Goal: Task Accomplishment & Management: Use online tool/utility

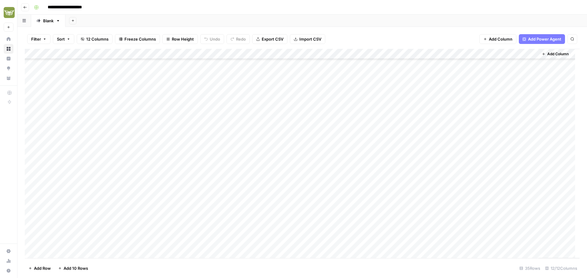
scroll to position [174, 0]
click at [390, 190] on div "Add Column" at bounding box center [302, 154] width 555 height 210
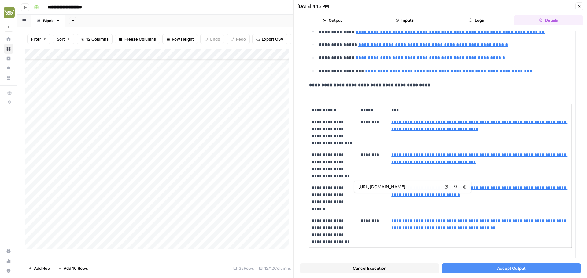
scroll to position [397, 0]
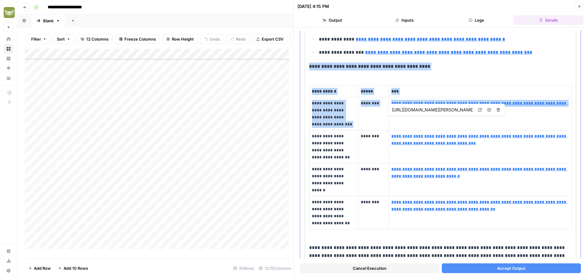
type input "[URL][DOMAIN_NAME][PERSON_NAME]"
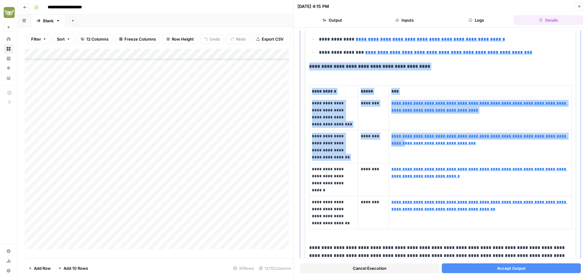
scroll to position [458, 0]
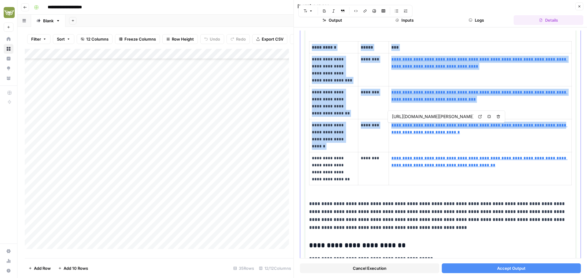
type input "[URL][DOMAIN_NAME]"
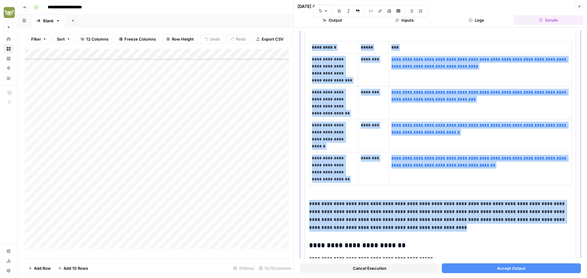
drag, startPoint x: 310, startPoint y: 82, endPoint x: 457, endPoint y: 230, distance: 208.5
click at [457, 230] on div "**********" at bounding box center [440, 183] width 263 height 1124
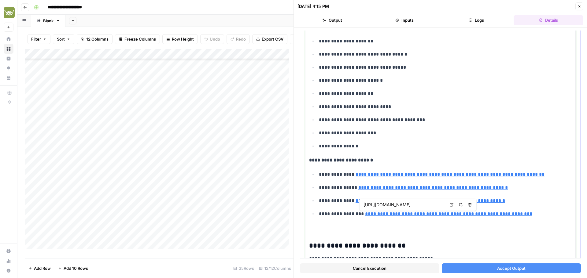
type input "[URL][DOMAIN_NAME]"
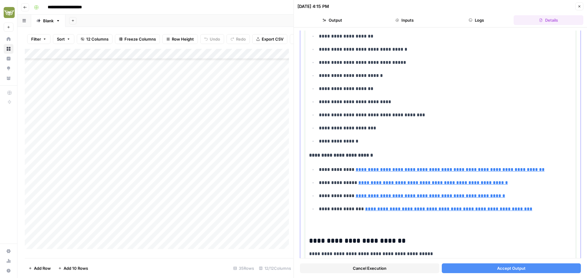
scroll to position [283, 0]
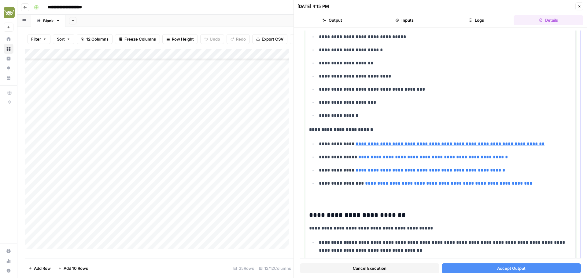
type input "[URL][DOMAIN_NAME]"
click at [360, 206] on div "**********" at bounding box center [440, 255] width 263 height 919
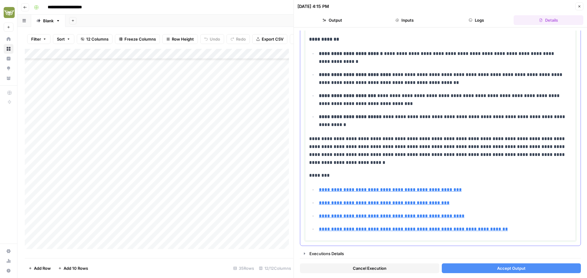
scroll to position [760, 0]
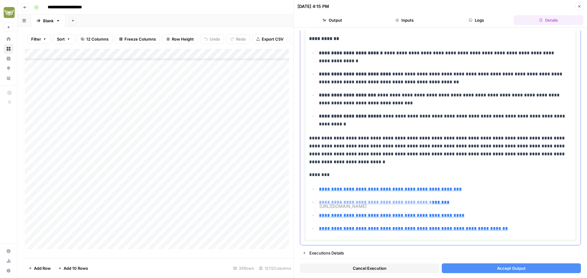
type input "[URL][DOMAIN_NAME]"
click at [506, 269] on span "Accept Output" at bounding box center [511, 269] width 28 height 6
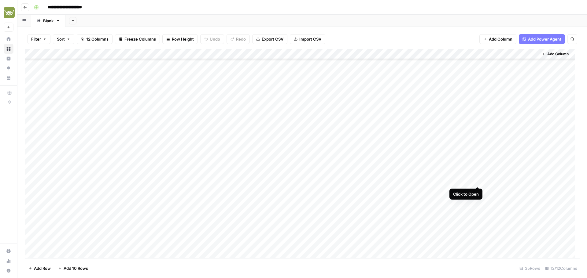
click at [478, 181] on div "Add Column" at bounding box center [302, 154] width 555 height 210
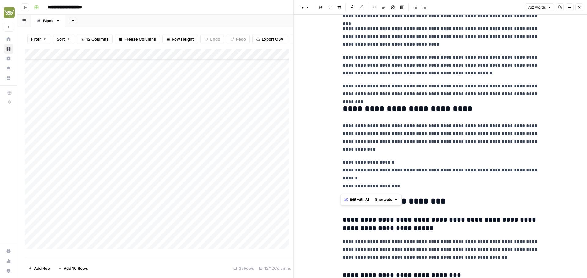
scroll to position [896, 0]
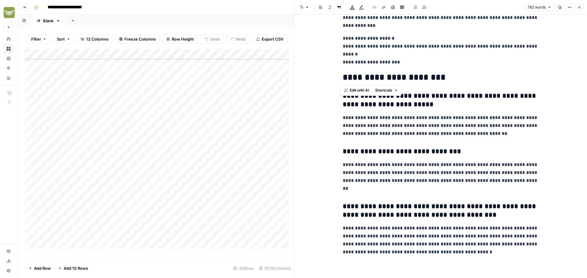
drag, startPoint x: 338, startPoint y: 33, endPoint x: 462, endPoint y: 78, distance: 131.9
copy div "**********"
click at [578, 7] on icon "button" at bounding box center [579, 8] width 4 height 4
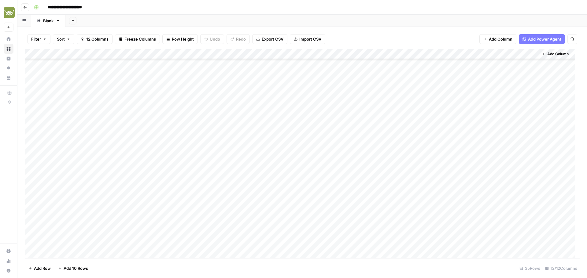
click at [477, 189] on div "Add Column" at bounding box center [302, 154] width 555 height 210
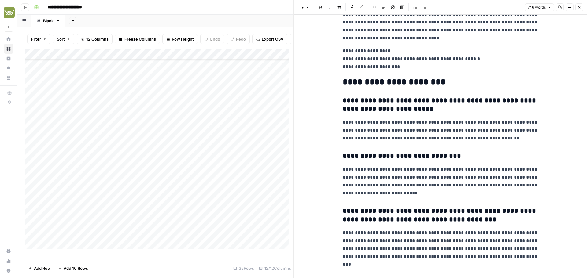
scroll to position [848, 0]
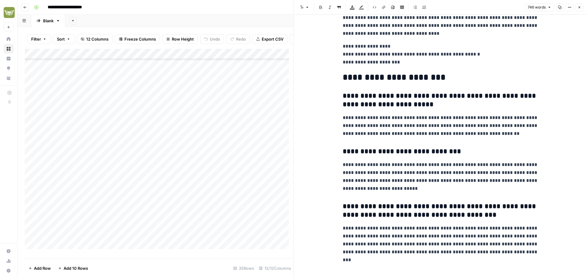
click at [436, 218] on h3 "**********" at bounding box center [441, 211] width 196 height 17
click at [581, 7] on button "Close" at bounding box center [579, 7] width 8 height 8
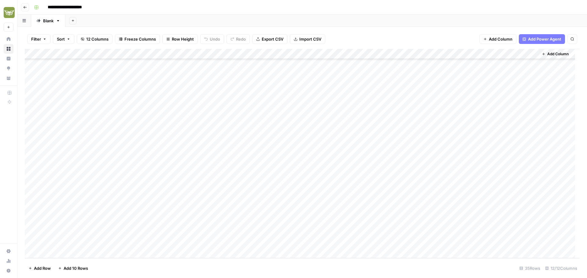
click at [271, 191] on div "Add Column" at bounding box center [302, 154] width 555 height 210
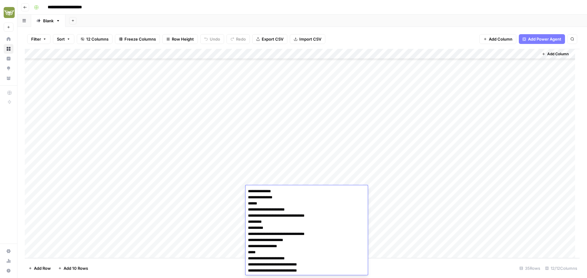
scroll to position [1180, 0]
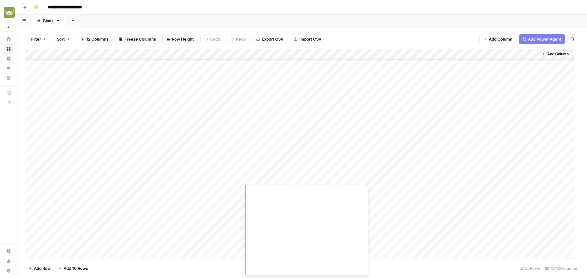
drag, startPoint x: 262, startPoint y: 203, endPoint x: 347, endPoint y: 211, distance: 85.4
drag, startPoint x: 258, startPoint y: 217, endPoint x: 293, endPoint y: 248, distance: 47.6
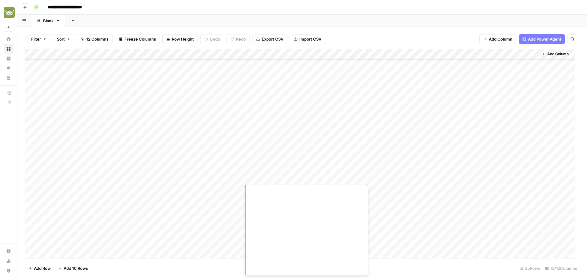
scroll to position [1143, 0]
drag, startPoint x: 291, startPoint y: 246, endPoint x: 248, endPoint y: 241, distance: 43.6
drag, startPoint x: 344, startPoint y: 230, endPoint x: 249, endPoint y: 193, distance: 102.5
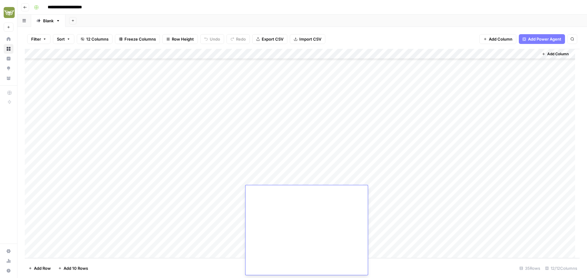
scroll to position [1082, 0]
drag, startPoint x: 316, startPoint y: 243, endPoint x: 249, endPoint y: 198, distance: 81.2
type textarea "**********"
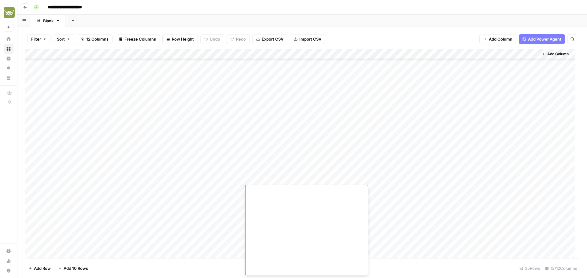
drag, startPoint x: 286, startPoint y: 250, endPoint x: 276, endPoint y: 236, distance: 17.4
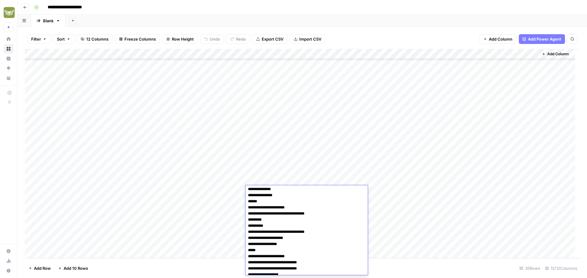
scroll to position [0, 0]
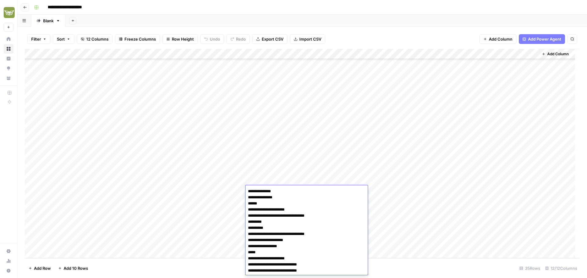
drag, startPoint x: 274, startPoint y: 266, endPoint x: 248, endPoint y: 189, distance: 81.3
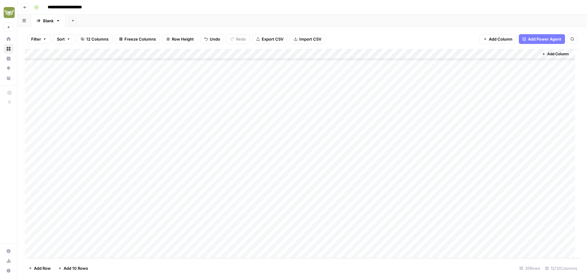
click at [216, 228] on div "Add Column" at bounding box center [302, 154] width 555 height 210
click at [266, 190] on div "Add Column" at bounding box center [302, 154] width 555 height 210
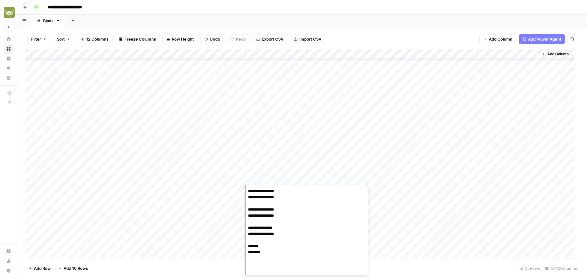
click at [219, 207] on div "Add Column" at bounding box center [302, 154] width 555 height 210
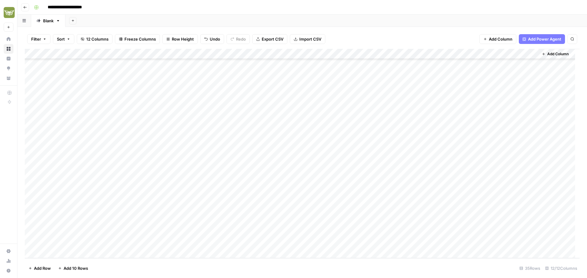
click at [266, 191] on div "Add Column" at bounding box center [302, 154] width 555 height 210
click at [389, 190] on div "Add Column" at bounding box center [302, 154] width 555 height 210
click at [262, 190] on div "Add Column" at bounding box center [302, 154] width 555 height 210
click at [259, 203] on div "Add Column" at bounding box center [302, 154] width 555 height 210
click at [264, 203] on div "Add Column" at bounding box center [302, 154] width 555 height 210
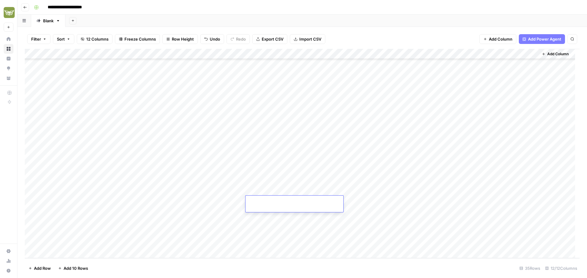
click at [264, 203] on textarea at bounding box center [294, 205] width 98 height 15
type textarea "**********"
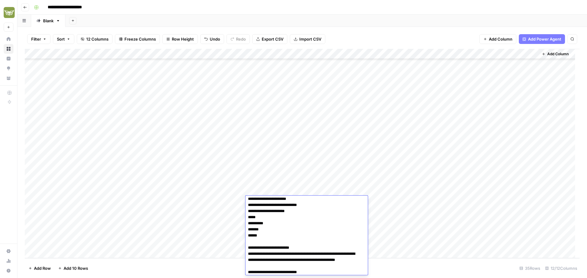
scroll to position [45, 0]
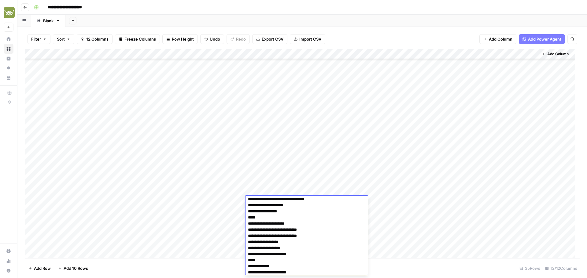
click at [219, 204] on div "Add Column" at bounding box center [302, 154] width 555 height 210
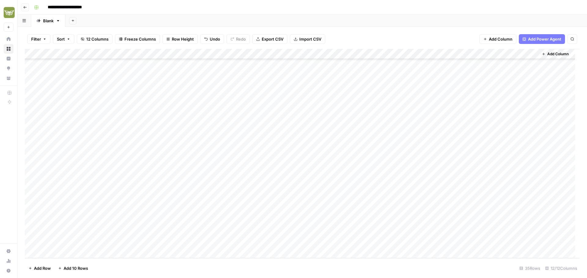
click at [265, 202] on div "Add Column" at bounding box center [302, 154] width 555 height 210
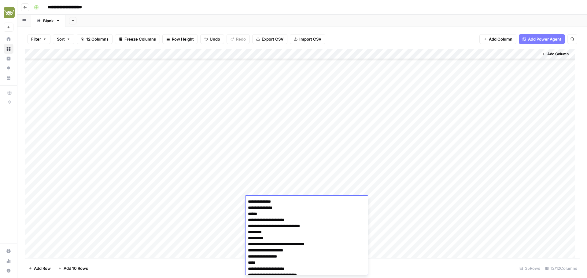
scroll to position [603, 0]
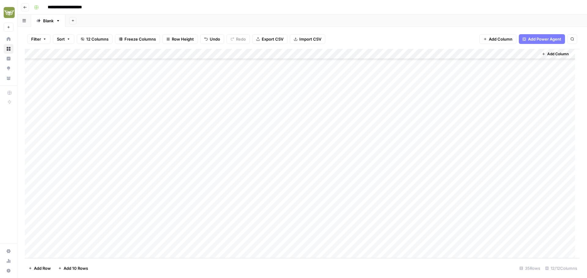
click at [226, 202] on div "Add Column" at bounding box center [302, 154] width 555 height 210
click at [374, 203] on div "Add Column" at bounding box center [302, 154] width 555 height 210
click at [390, 190] on div "Add Column" at bounding box center [302, 154] width 555 height 210
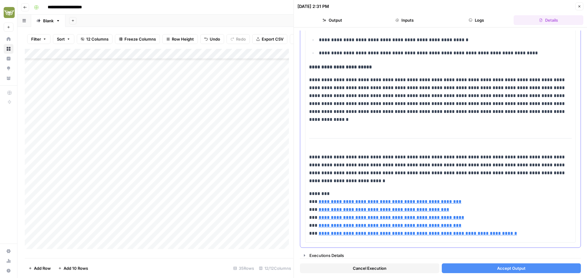
scroll to position [1106, 0]
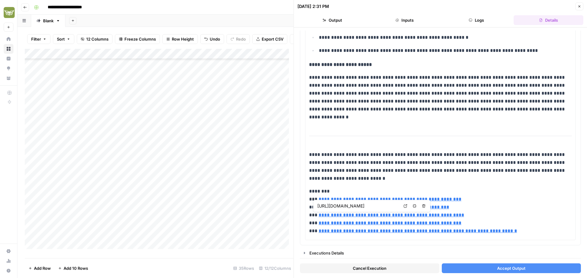
click at [492, 267] on button "Accept Output" at bounding box center [511, 269] width 139 height 10
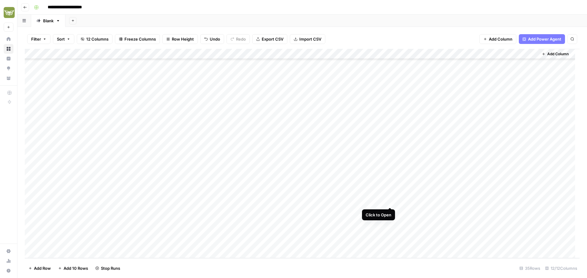
click at [391, 201] on div "Add Column" at bounding box center [302, 154] width 555 height 210
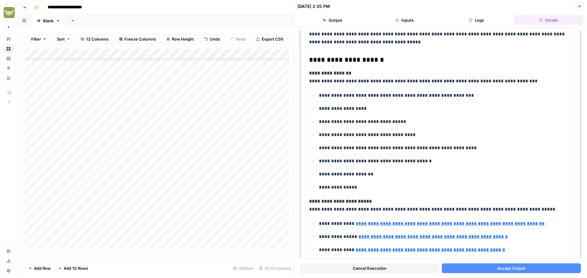
scroll to position [122, 0]
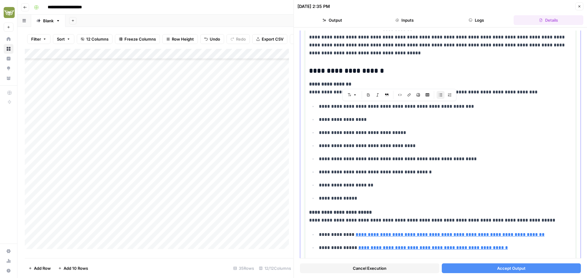
drag, startPoint x: 468, startPoint y: 103, endPoint x: 342, endPoint y: 104, distance: 125.9
click at [342, 104] on p "**********" at bounding box center [443, 107] width 248 height 8
click at [384, 110] on p "**********" at bounding box center [443, 107] width 248 height 8
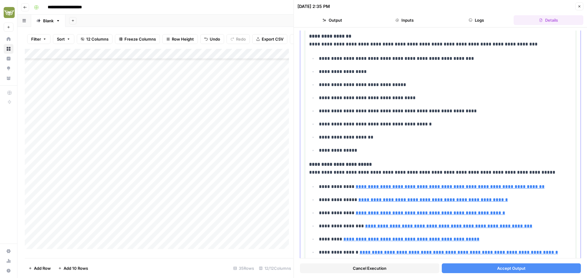
type input "[URL][DOMAIN_NAME]"
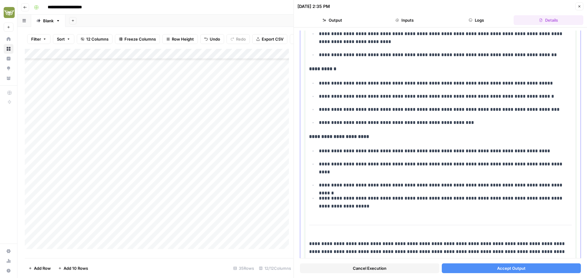
scroll to position [870, 0]
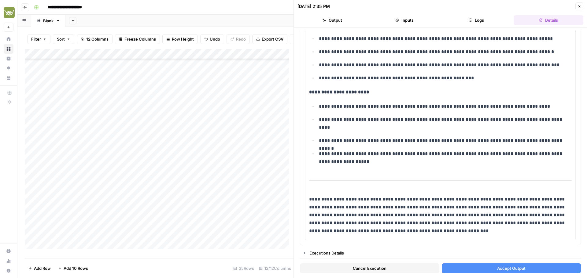
click at [489, 267] on button "Accept Output" at bounding box center [511, 269] width 139 height 10
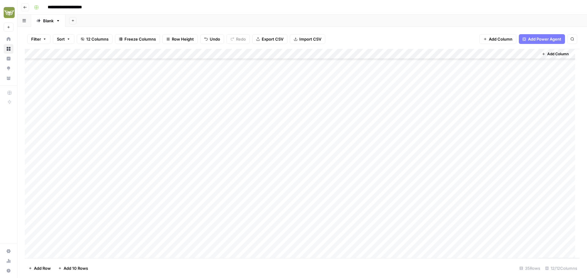
scroll to position [174, 0]
click at [476, 202] on div "Add Column" at bounding box center [302, 154] width 555 height 210
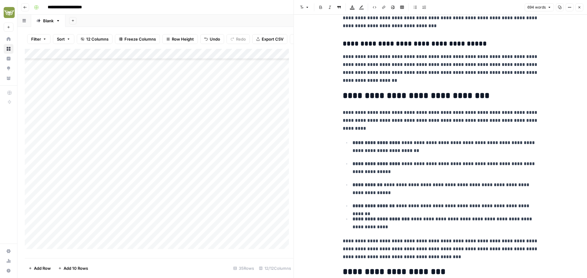
scroll to position [611, 0]
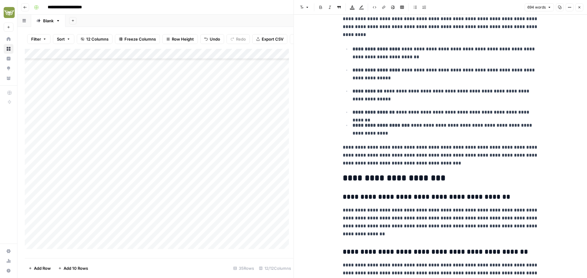
click at [579, 8] on icon "button" at bounding box center [579, 8] width 4 height 4
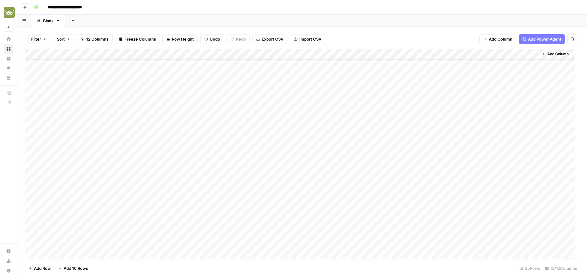
click at [270, 198] on div "Add Column" at bounding box center [302, 154] width 555 height 210
click at [270, 197] on div "Add Column" at bounding box center [302, 154] width 555 height 210
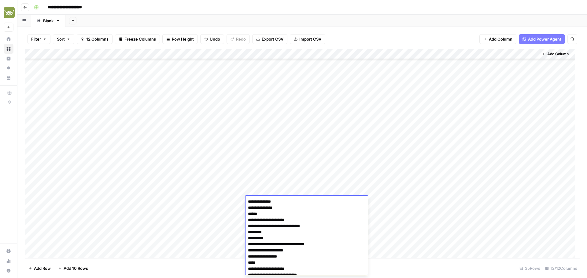
scroll to position [603, 0]
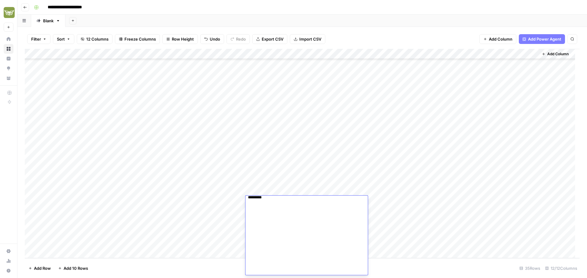
type textarea "**********"
drag, startPoint x: 268, startPoint y: 248, endPoint x: 251, endPoint y: 233, distance: 23.2
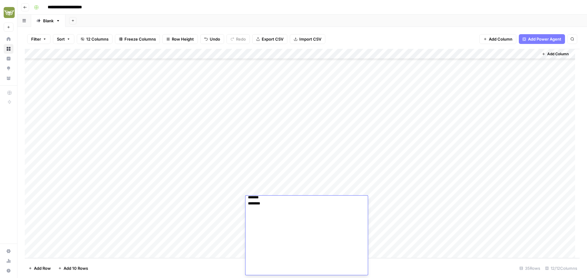
drag, startPoint x: 268, startPoint y: 249, endPoint x: 252, endPoint y: 236, distance: 21.3
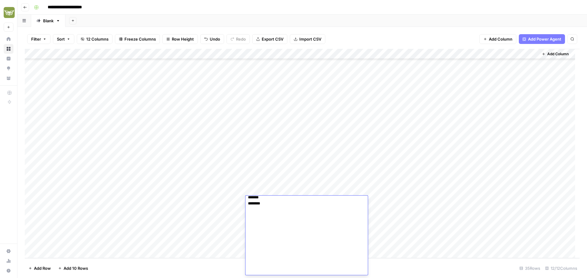
drag, startPoint x: 270, startPoint y: 247, endPoint x: 248, endPoint y: 236, distance: 24.6
click at [268, 211] on div "Add Column" at bounding box center [302, 154] width 555 height 210
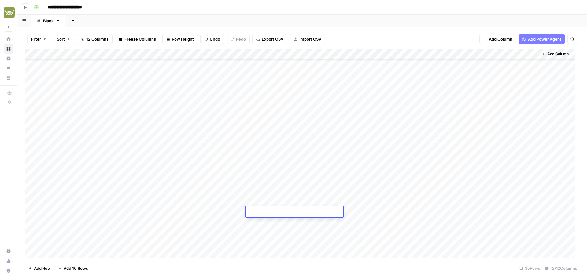
click at [268, 211] on textarea at bounding box center [294, 212] width 98 height 9
click at [271, 214] on textarea at bounding box center [294, 212] width 98 height 9
type textarea "**********"
drag, startPoint x: 264, startPoint y: 223, endPoint x: 248, endPoint y: 210, distance: 20.9
click at [248, 210] on textarea "**********" at bounding box center [306, 218] width 122 height 21
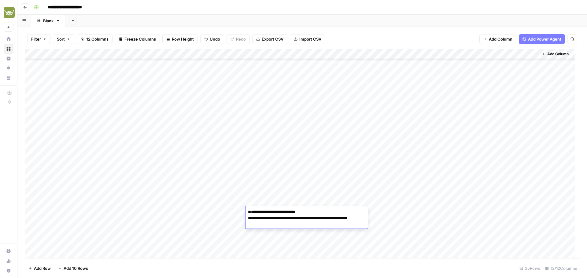
click at [265, 214] on textarea "**********" at bounding box center [306, 218] width 122 height 21
click at [265, 228] on textarea "**********" at bounding box center [306, 218] width 122 height 21
click at [264, 237] on div "Add Column" at bounding box center [302, 154] width 555 height 210
click at [265, 214] on div "Add Column" at bounding box center [302, 154] width 555 height 210
click at [268, 219] on div "Add Column" at bounding box center [302, 154] width 555 height 210
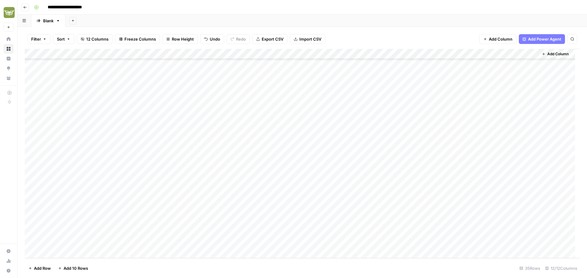
click at [268, 210] on div "Add Column" at bounding box center [302, 154] width 555 height 210
click at [271, 211] on div "Add Column" at bounding box center [302, 154] width 555 height 210
click at [271, 211] on textarea "**********" at bounding box center [306, 218] width 122 height 21
click at [271, 221] on textarea "**********" at bounding box center [306, 218] width 122 height 21
drag, startPoint x: 270, startPoint y: 223, endPoint x: 251, endPoint y: 211, distance: 22.5
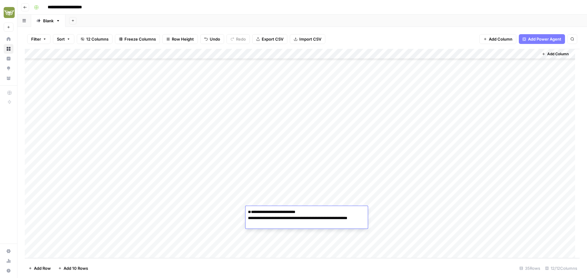
click at [251, 211] on textarea "**********" at bounding box center [306, 218] width 122 height 21
click at [263, 200] on div "Add Column" at bounding box center [302, 154] width 555 height 210
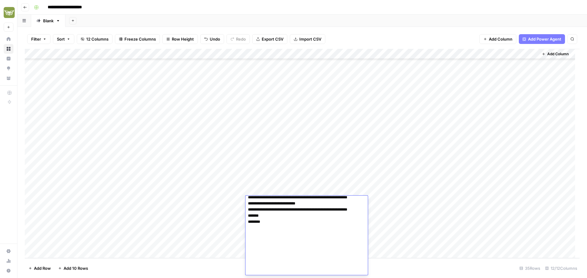
scroll to position [553, 0]
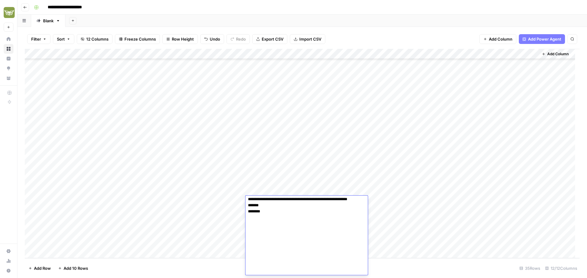
drag, startPoint x: 264, startPoint y: 219, endPoint x: 282, endPoint y: 211, distance: 19.5
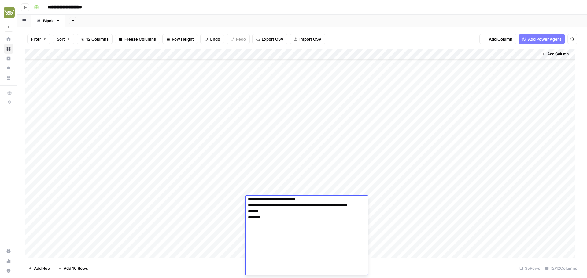
scroll to position [579, 0]
type textarea "**********"
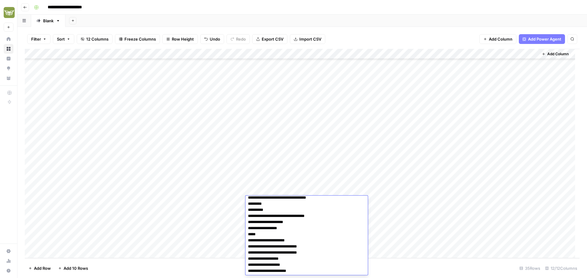
scroll to position [0, 0]
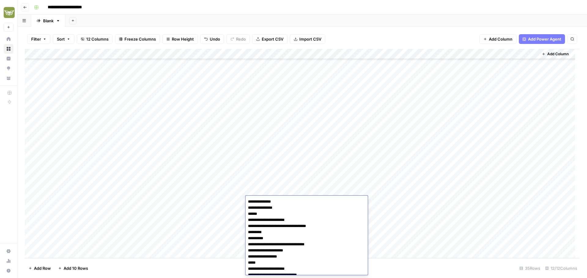
click at [215, 201] on div "Add Column" at bounding box center [302, 154] width 555 height 210
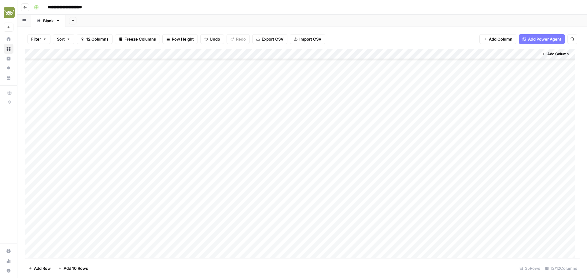
click at [263, 201] on div "Add Column" at bounding box center [302, 154] width 555 height 210
click at [390, 201] on div "Add Column" at bounding box center [302, 154] width 555 height 210
click at [478, 191] on div "Add Column" at bounding box center [302, 154] width 555 height 210
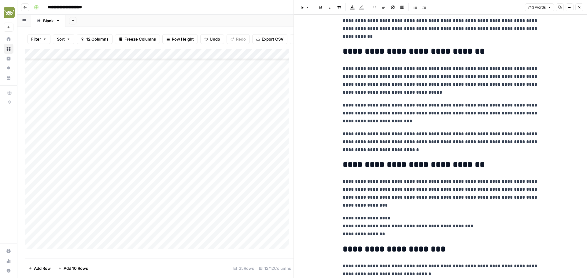
scroll to position [890, 0]
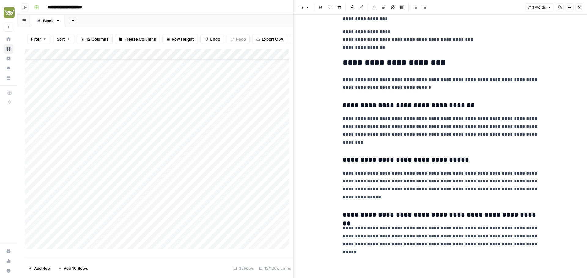
click at [577, 8] on icon "button" at bounding box center [579, 8] width 4 height 4
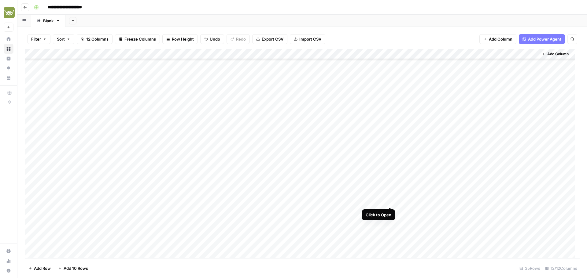
click at [390, 201] on div "Add Column" at bounding box center [302, 154] width 555 height 210
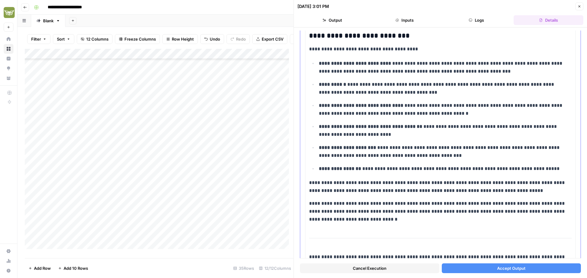
scroll to position [681, 0]
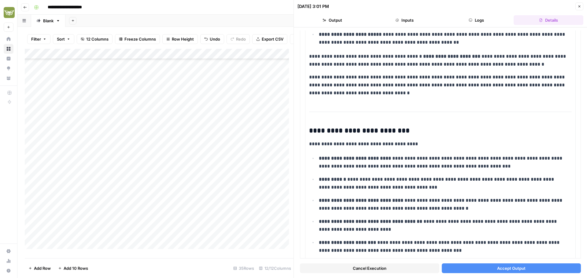
click at [472, 270] on button "Accept Output" at bounding box center [511, 269] width 139 height 10
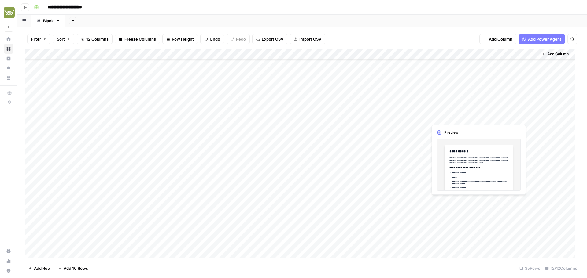
click at [478, 202] on div "Add Column" at bounding box center [302, 154] width 555 height 210
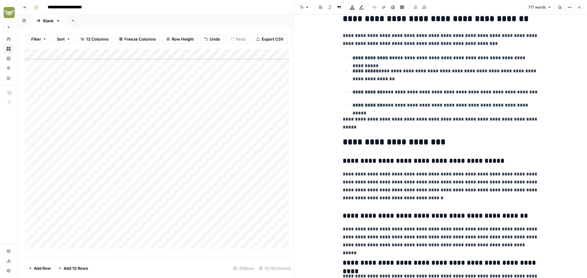
scroll to position [611, 0]
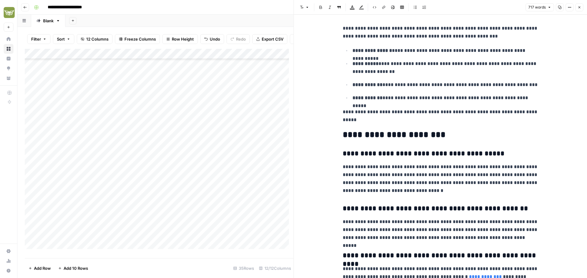
click at [579, 8] on icon "button" at bounding box center [579, 8] width 4 height 4
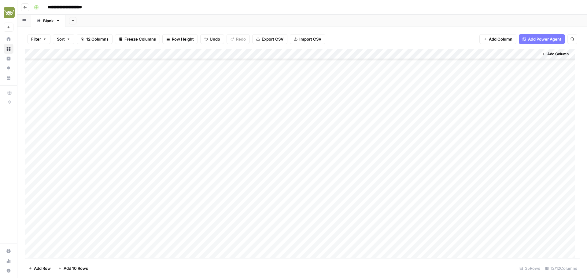
click at [260, 200] on div "Add Column" at bounding box center [302, 154] width 555 height 210
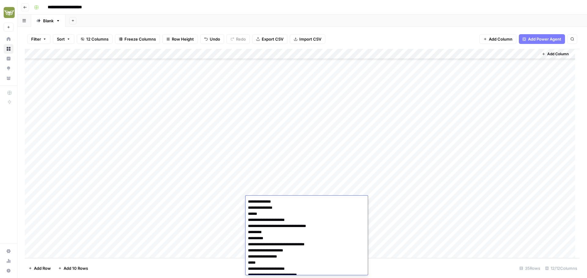
scroll to position [591, 0]
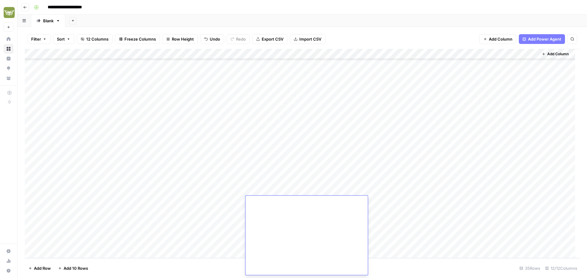
click at [222, 210] on div "Add Column" at bounding box center [302, 154] width 555 height 210
click at [279, 201] on div "Add Column" at bounding box center [302, 154] width 555 height 210
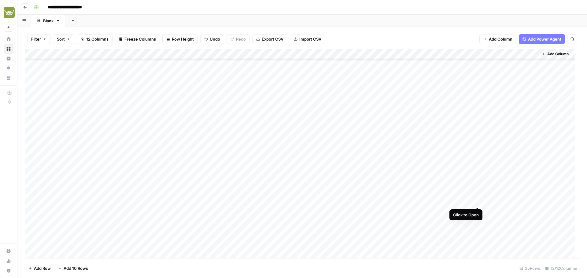
click at [477, 203] on div "Add Column" at bounding box center [302, 154] width 555 height 210
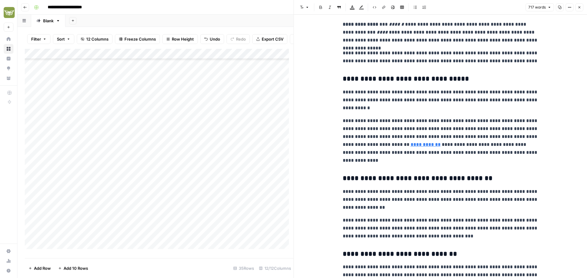
scroll to position [306, 0]
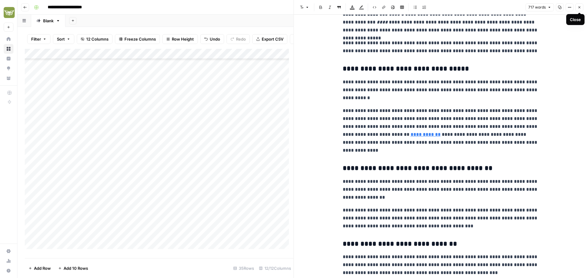
click at [579, 9] on icon "button" at bounding box center [579, 8] width 4 height 4
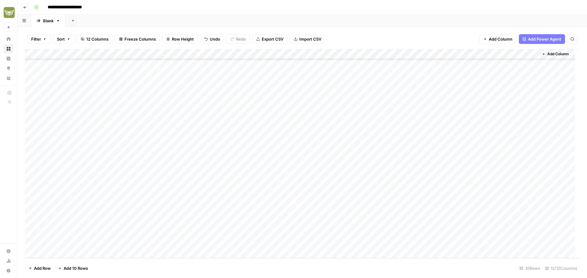
click at [270, 201] on div "Add Column" at bounding box center [302, 154] width 555 height 210
click at [278, 201] on div "Add Column" at bounding box center [302, 154] width 555 height 210
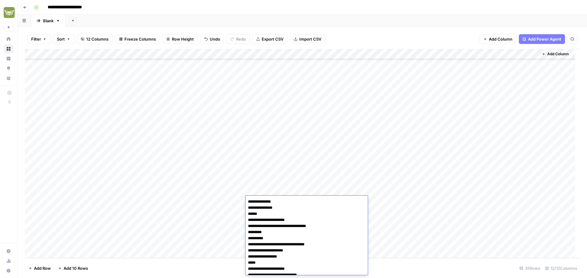
scroll to position [591, 0]
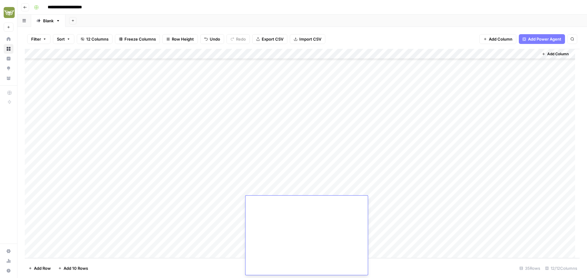
type textarea "**********"
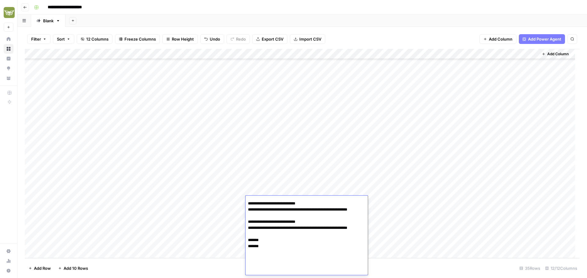
scroll to position [620, 0]
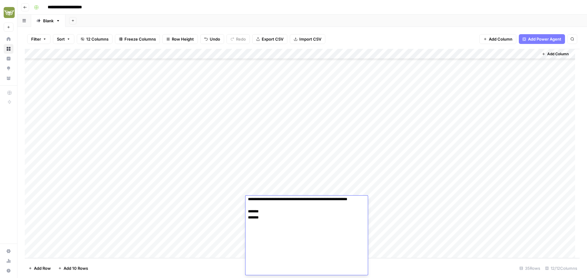
click at [262, 186] on div "Add Column" at bounding box center [302, 154] width 555 height 210
click at [270, 200] on div "Add Column" at bounding box center [302, 154] width 555 height 210
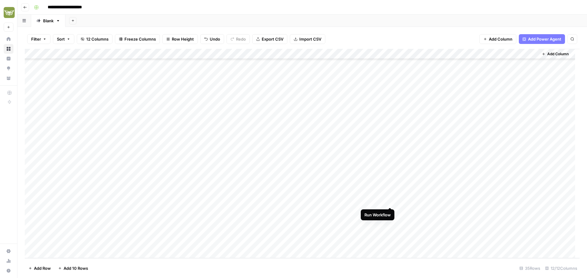
click at [390, 202] on div "Add Column" at bounding box center [302, 154] width 555 height 210
click at [478, 190] on div "Add Column" at bounding box center [302, 154] width 555 height 210
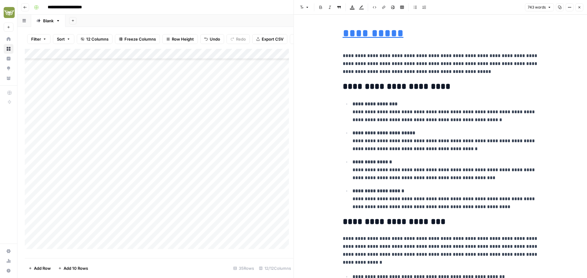
click at [578, 6] on icon "button" at bounding box center [579, 7] width 2 height 2
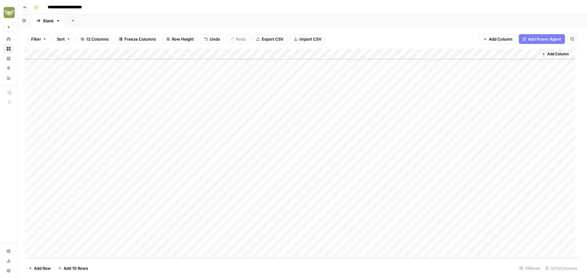
click at [267, 200] on div "Add Column" at bounding box center [302, 154] width 555 height 210
click at [263, 191] on div "Add Column" at bounding box center [302, 154] width 555 height 210
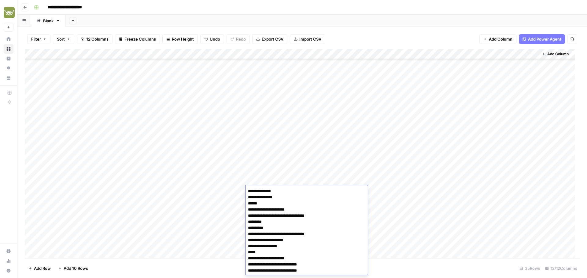
scroll to position [1076, 0]
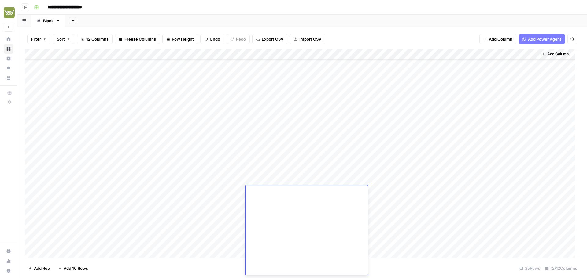
type textarea "**********"
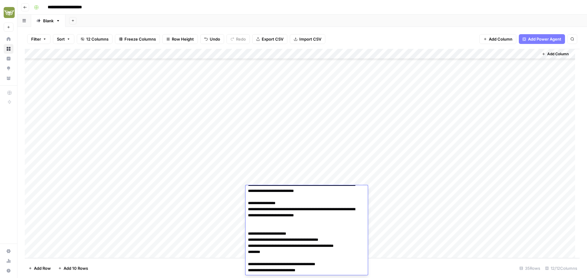
scroll to position [458, 0]
click at [265, 179] on div "Add Column" at bounding box center [302, 154] width 555 height 210
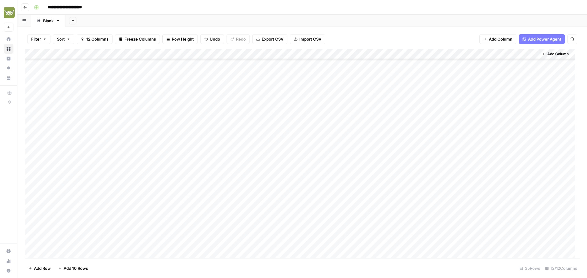
click at [266, 187] on div "Add Column" at bounding box center [302, 154] width 555 height 210
click at [390, 191] on div "Add Column" at bounding box center [302, 154] width 555 height 210
click at [389, 190] on div "Add Column" at bounding box center [302, 154] width 555 height 210
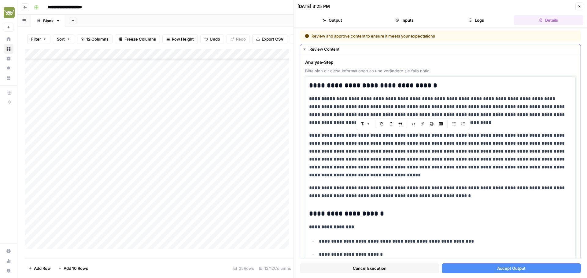
drag, startPoint x: 382, startPoint y: 136, endPoint x: 444, endPoint y: 139, distance: 62.1
click at [444, 139] on p "**********" at bounding box center [438, 156] width 258 height 48
click at [384, 155] on p "**********" at bounding box center [438, 156] width 258 height 48
click at [495, 151] on p "**********" at bounding box center [438, 156] width 258 height 48
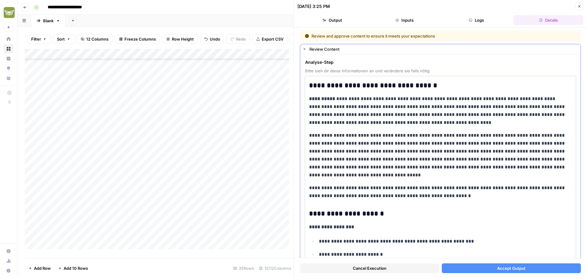
click at [422, 153] on p "**********" at bounding box center [438, 156] width 258 height 48
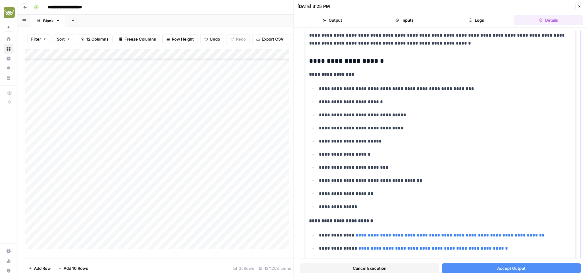
scroll to position [306, 0]
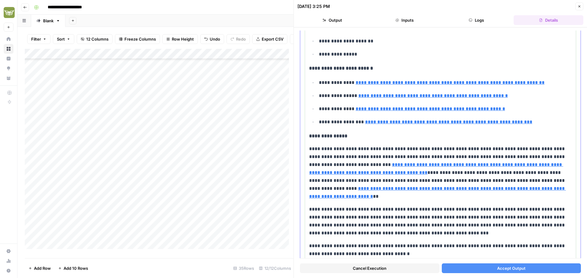
type input "[URL][DOMAIN_NAME][PERSON_NAME]"
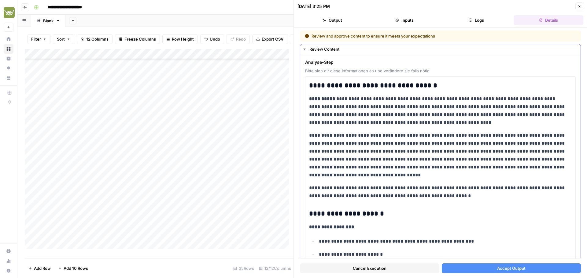
scroll to position [306, 0]
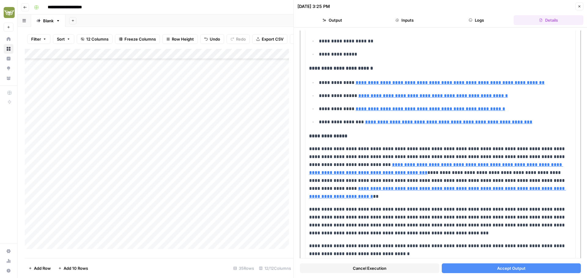
type input "[URL][DOMAIN_NAME][PERSON_NAME]"
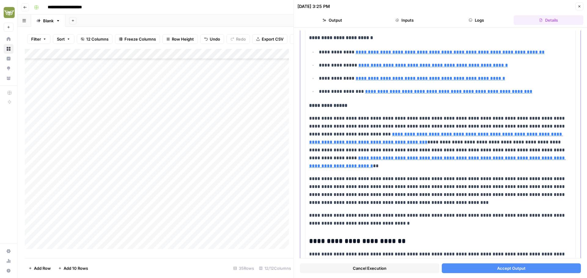
type input "[URL][DOMAIN_NAME][PERSON_NAME]"
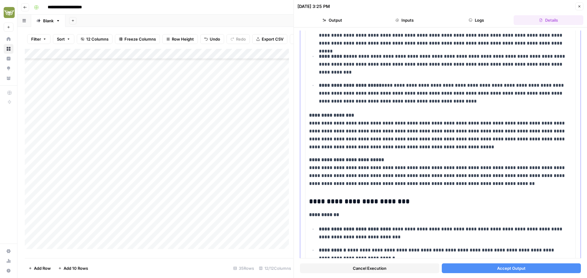
scroll to position [672, 0]
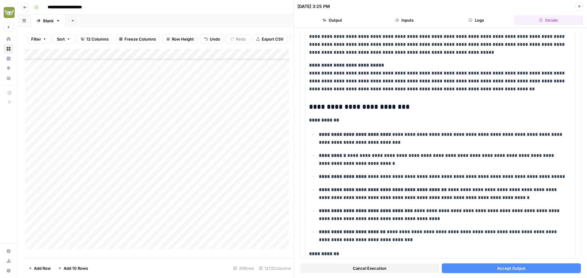
click at [497, 268] on span "Accept Output" at bounding box center [511, 269] width 28 height 6
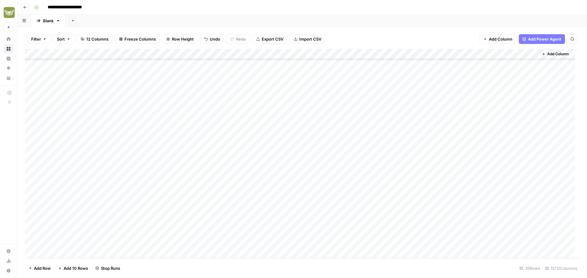
click at [276, 191] on div "Add Column" at bounding box center [302, 154] width 555 height 210
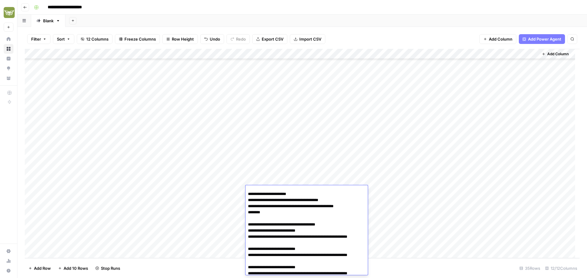
scroll to position [489, 0]
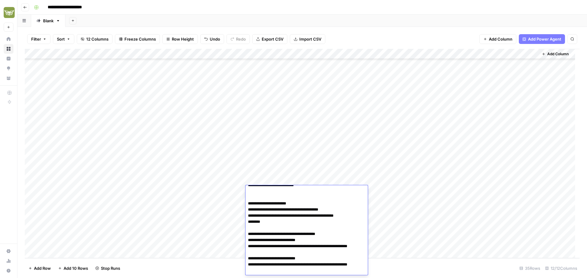
click at [224, 202] on div "Add Column" at bounding box center [302, 154] width 555 height 210
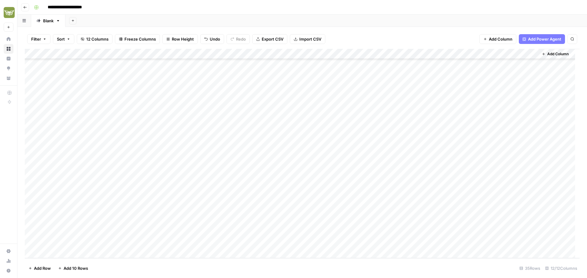
click at [270, 204] on div "Add Column" at bounding box center [302, 154] width 555 height 210
click at [277, 202] on div "Add Column" at bounding box center [302, 154] width 555 height 210
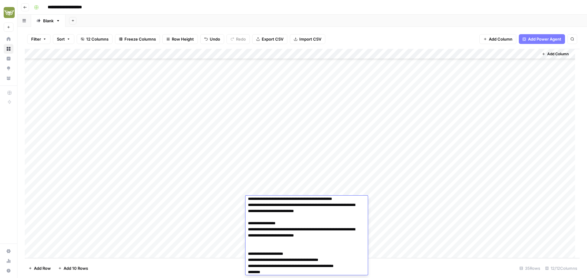
scroll to position [438, 0]
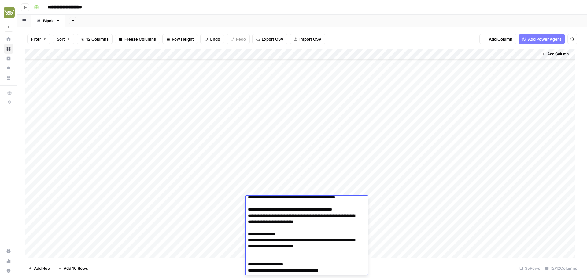
click at [264, 190] on div "Add Column" at bounding box center [302, 154] width 555 height 210
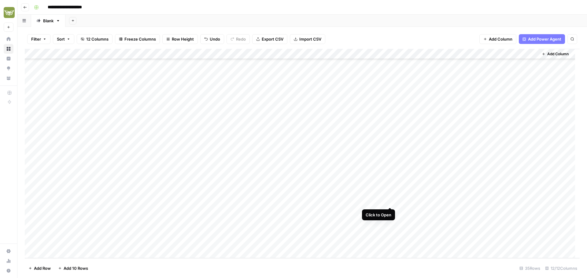
click at [388, 201] on div "Add Column" at bounding box center [302, 154] width 555 height 210
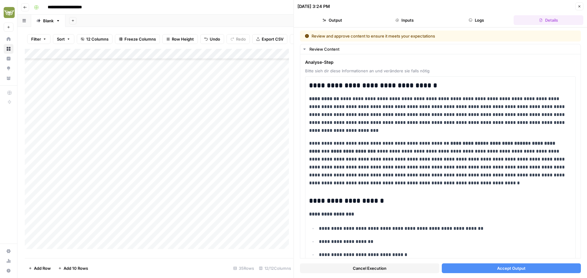
click at [492, 271] on button "Accept Output" at bounding box center [511, 269] width 139 height 10
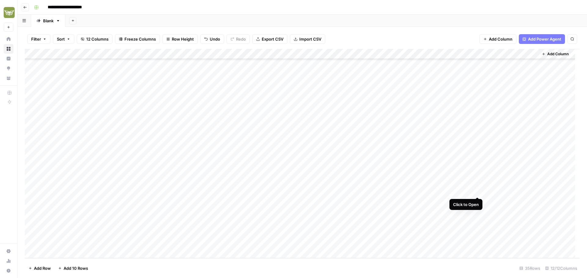
click at [477, 191] on div "Add Column" at bounding box center [302, 154] width 555 height 210
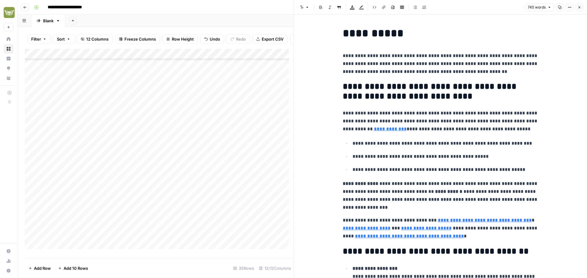
click at [581, 9] on button "Close" at bounding box center [579, 7] width 8 height 8
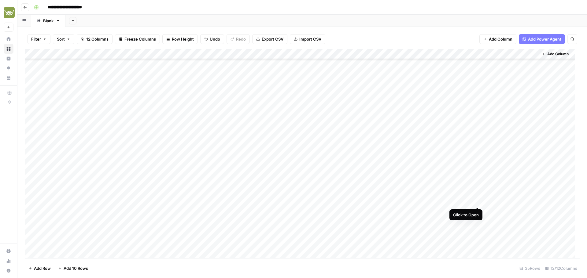
click at [477, 202] on div "Add Column" at bounding box center [302, 154] width 555 height 210
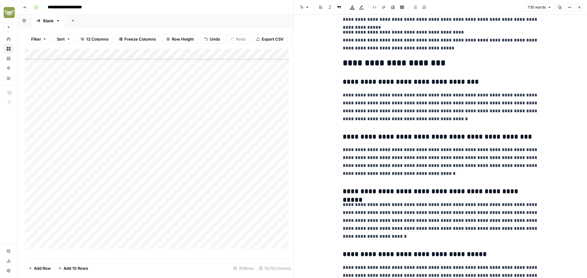
scroll to position [667, 0]
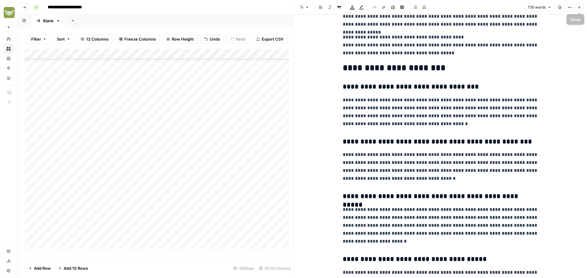
click at [580, 9] on button "Close" at bounding box center [579, 7] width 8 height 8
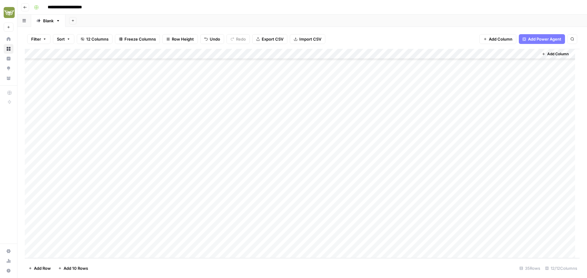
click at [274, 201] on div "Add Column" at bounding box center [302, 154] width 555 height 210
click at [273, 211] on div "Add Column" at bounding box center [302, 154] width 555 height 210
click at [267, 200] on div "Add Column" at bounding box center [302, 154] width 555 height 210
